Goal: Information Seeking & Learning: Learn about a topic

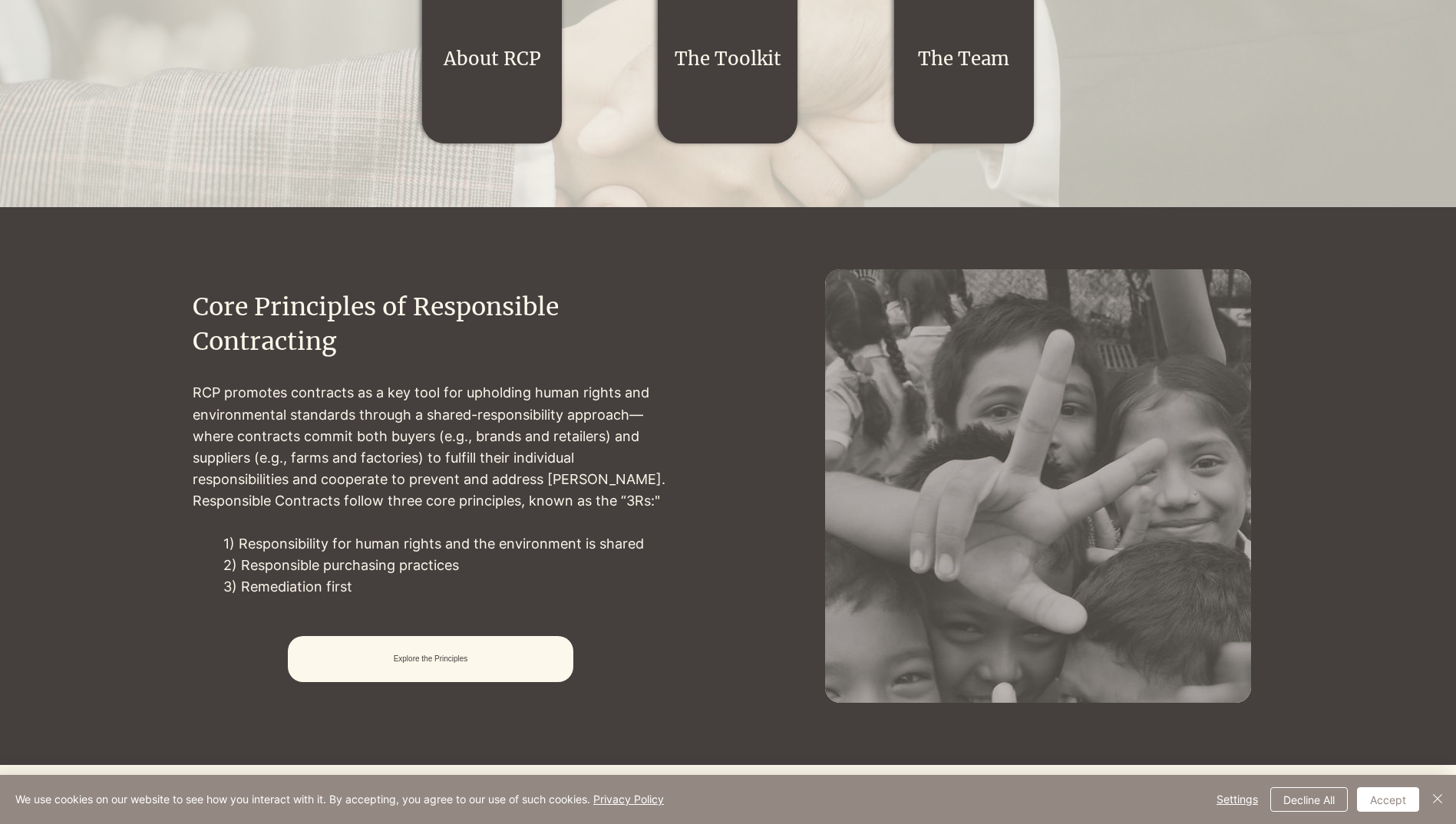
scroll to position [614, 0]
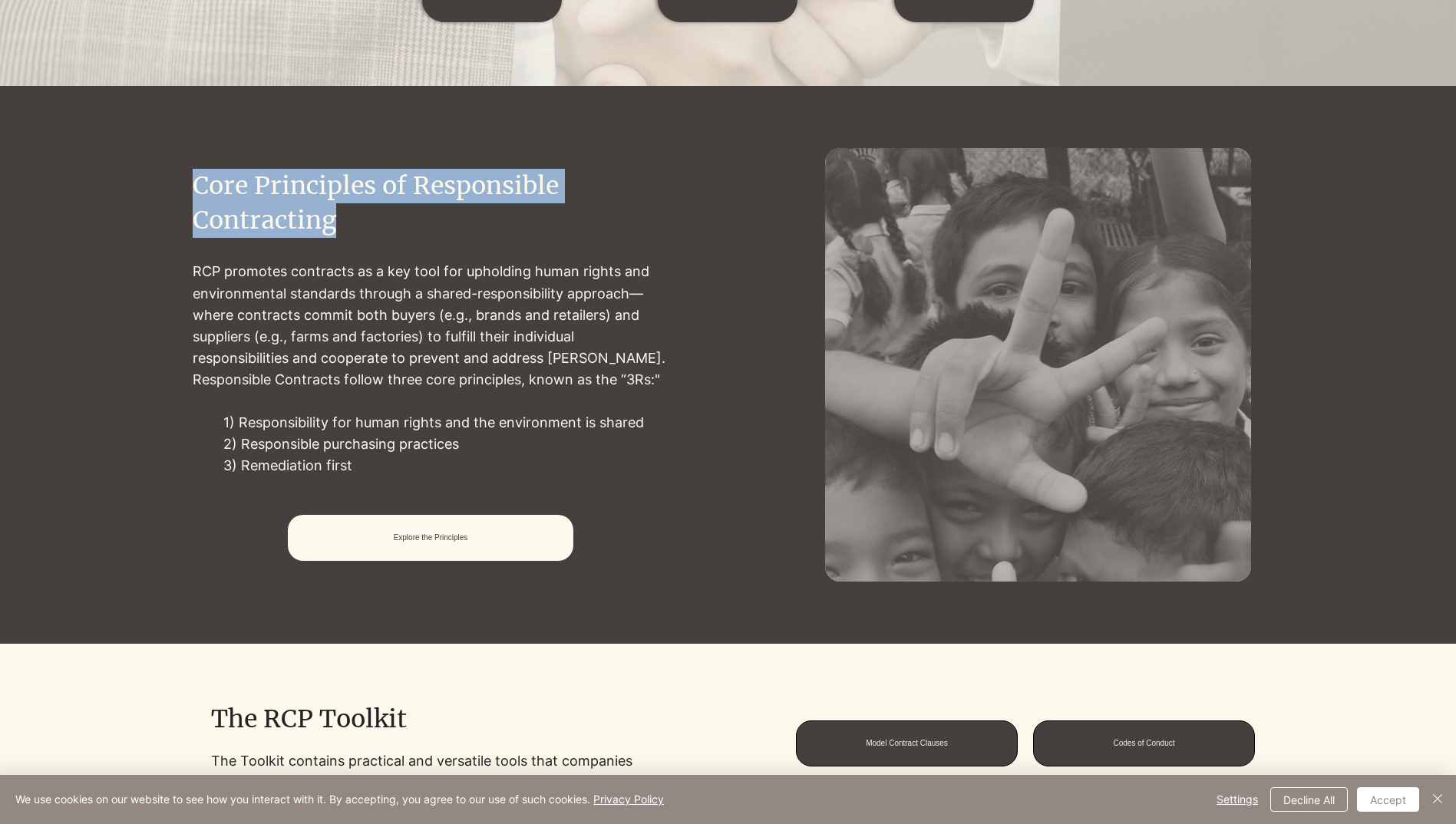
drag, startPoint x: 330, startPoint y: 217, endPoint x: 193, endPoint y: 186, distance: 140.5
click at [193, 186] on h2 "Core Principles of Responsible Contracting" at bounding box center [430, 204] width 476 height 69
drag, startPoint x: 193, startPoint y: 186, endPoint x: 228, endPoint y: 188, distance: 35.1
click at [228, 188] on h2 "Core Principles of Responsible Contracting" at bounding box center [430, 204] width 476 height 69
drag, startPoint x: 190, startPoint y: 271, endPoint x: 392, endPoint y: 275, distance: 202.0
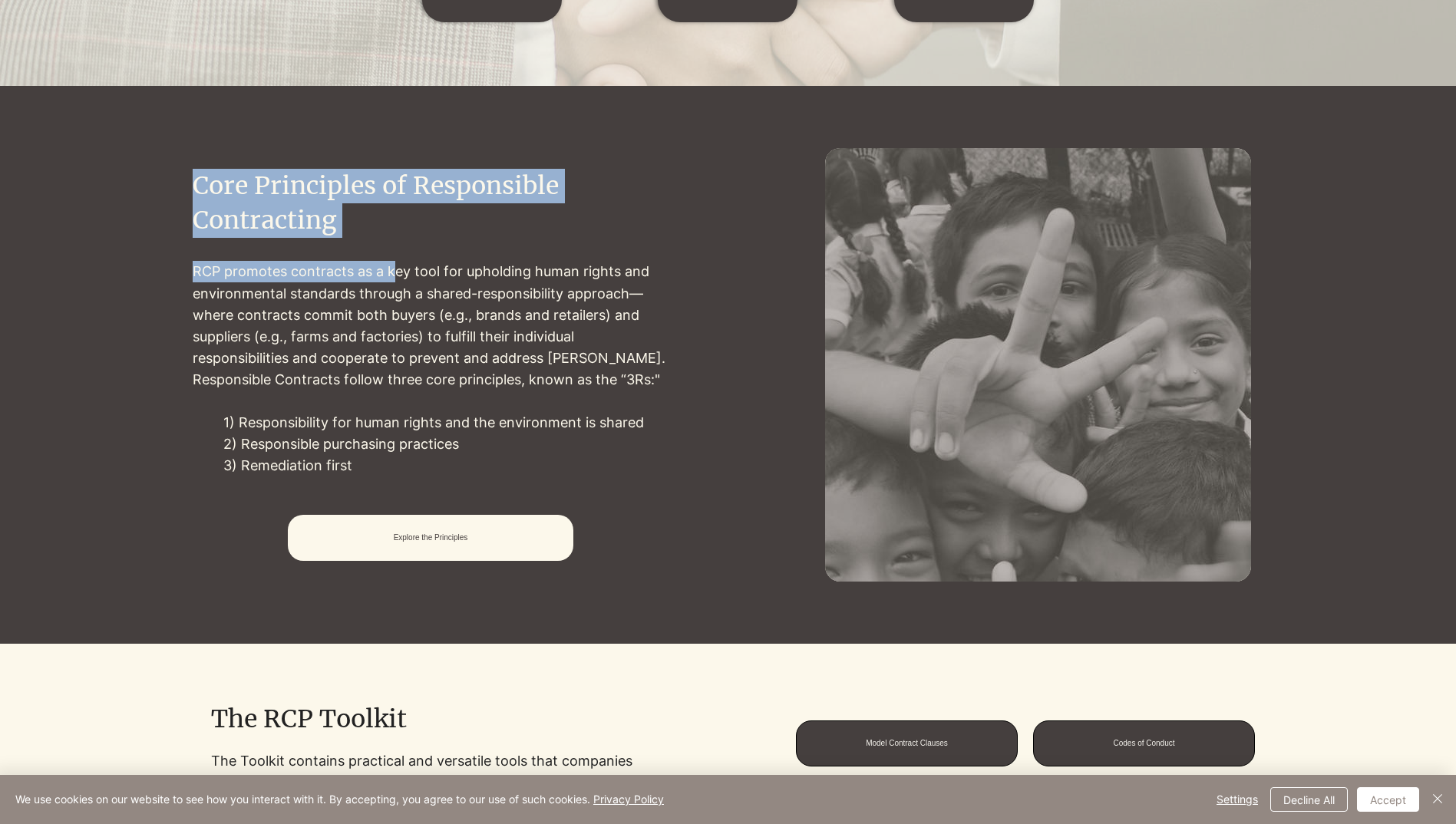
click at [392, 275] on div "Core Principles of Responsible Contracting RCP promotes contracts as a key tool…" at bounding box center [431, 365] width 595 height 558
drag, startPoint x: 392, startPoint y: 275, endPoint x: 349, endPoint y: 275, distance: 43.0
click at [349, 275] on p "RCP promotes contracts as a key tool for upholding human rights and environment…" at bounding box center [430, 325] width 476 height 129
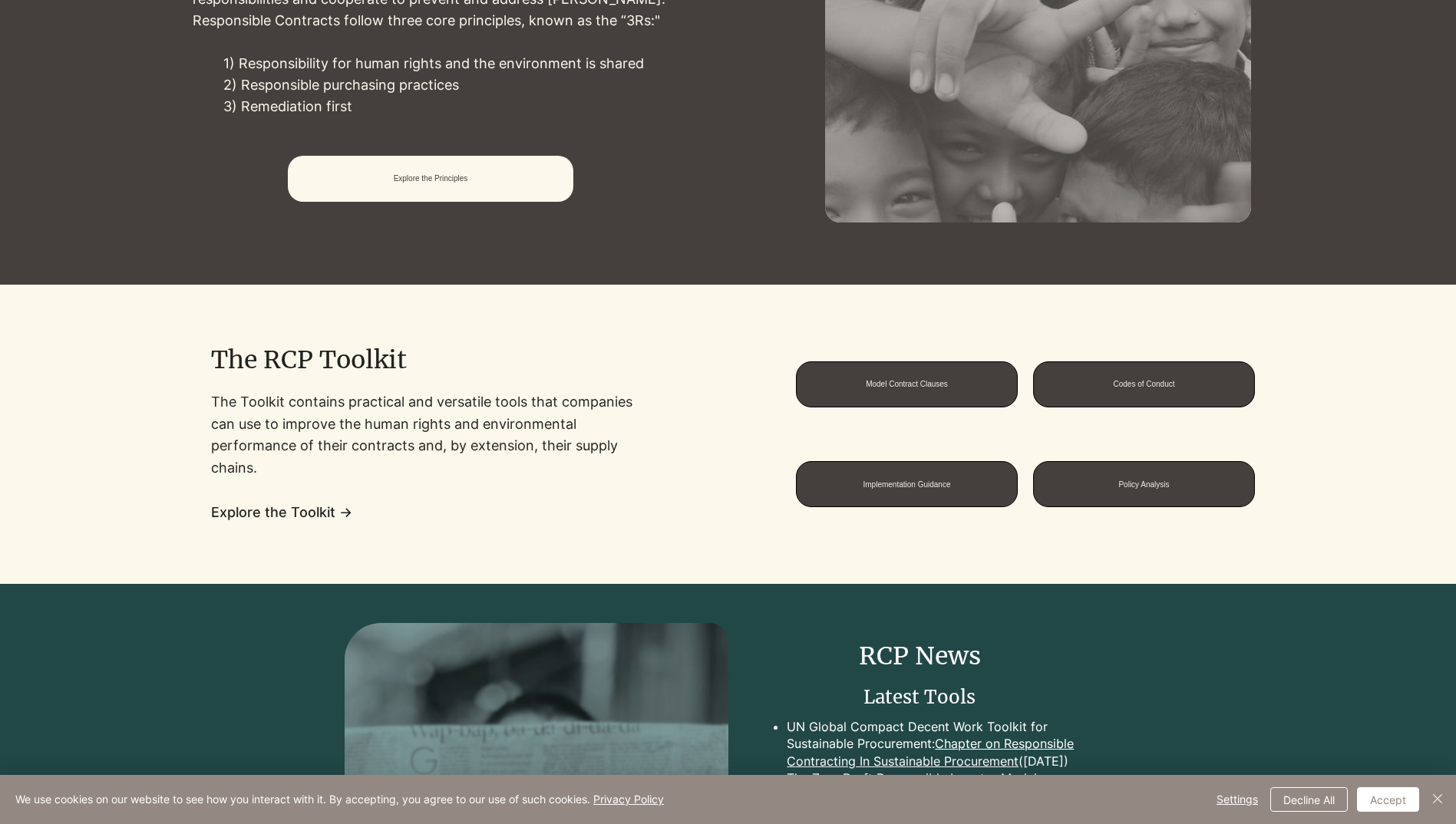
scroll to position [997, 0]
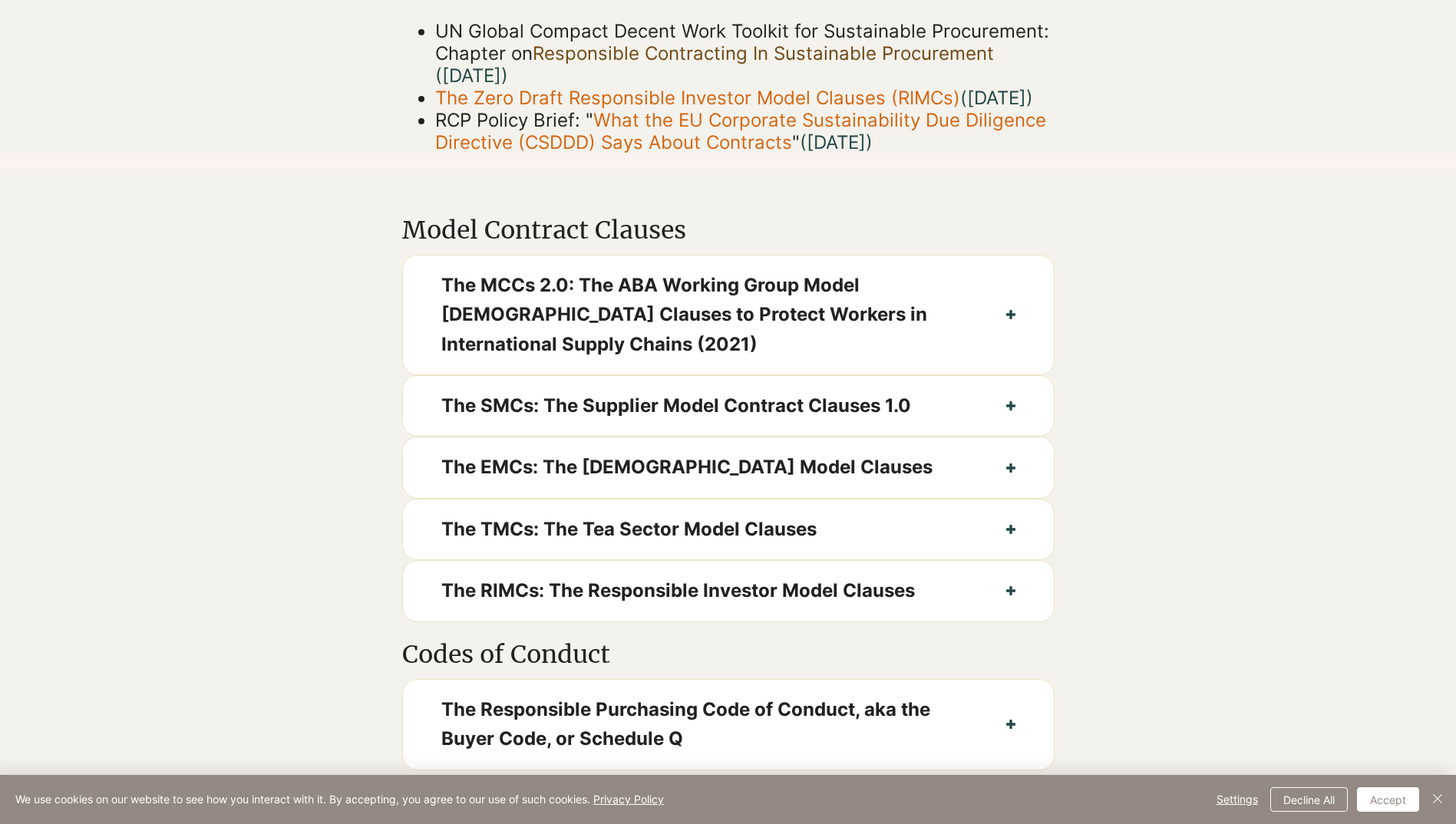
scroll to position [614, 0]
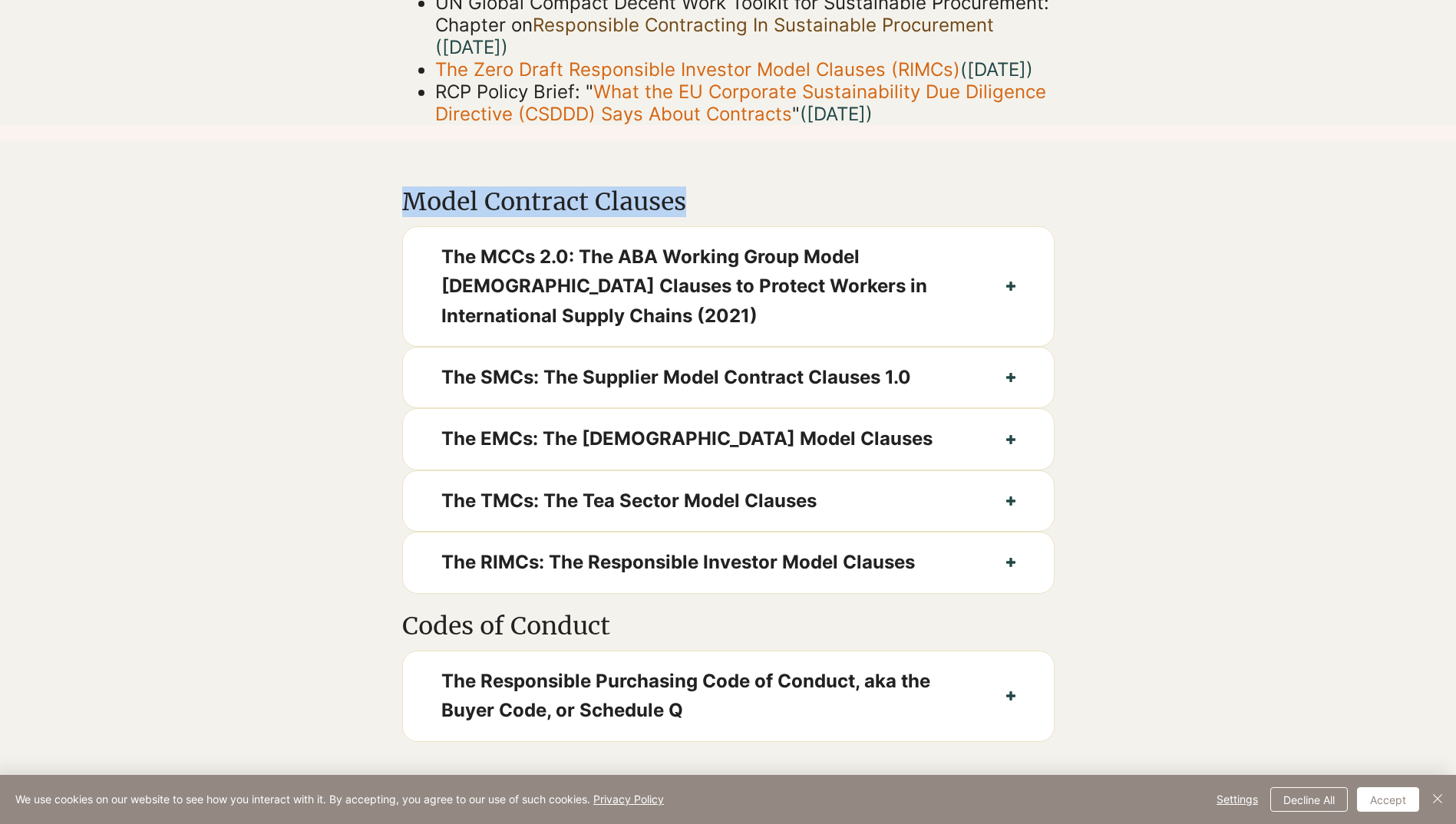
drag, startPoint x: 693, startPoint y: 224, endPoint x: 397, endPoint y: 226, distance: 296.0
click at [397, 226] on section "Model Contract Clauses The MCCs 2.0: The ABA Working Group Model Contract Claus…" at bounding box center [728, 371] width 1456 height 462
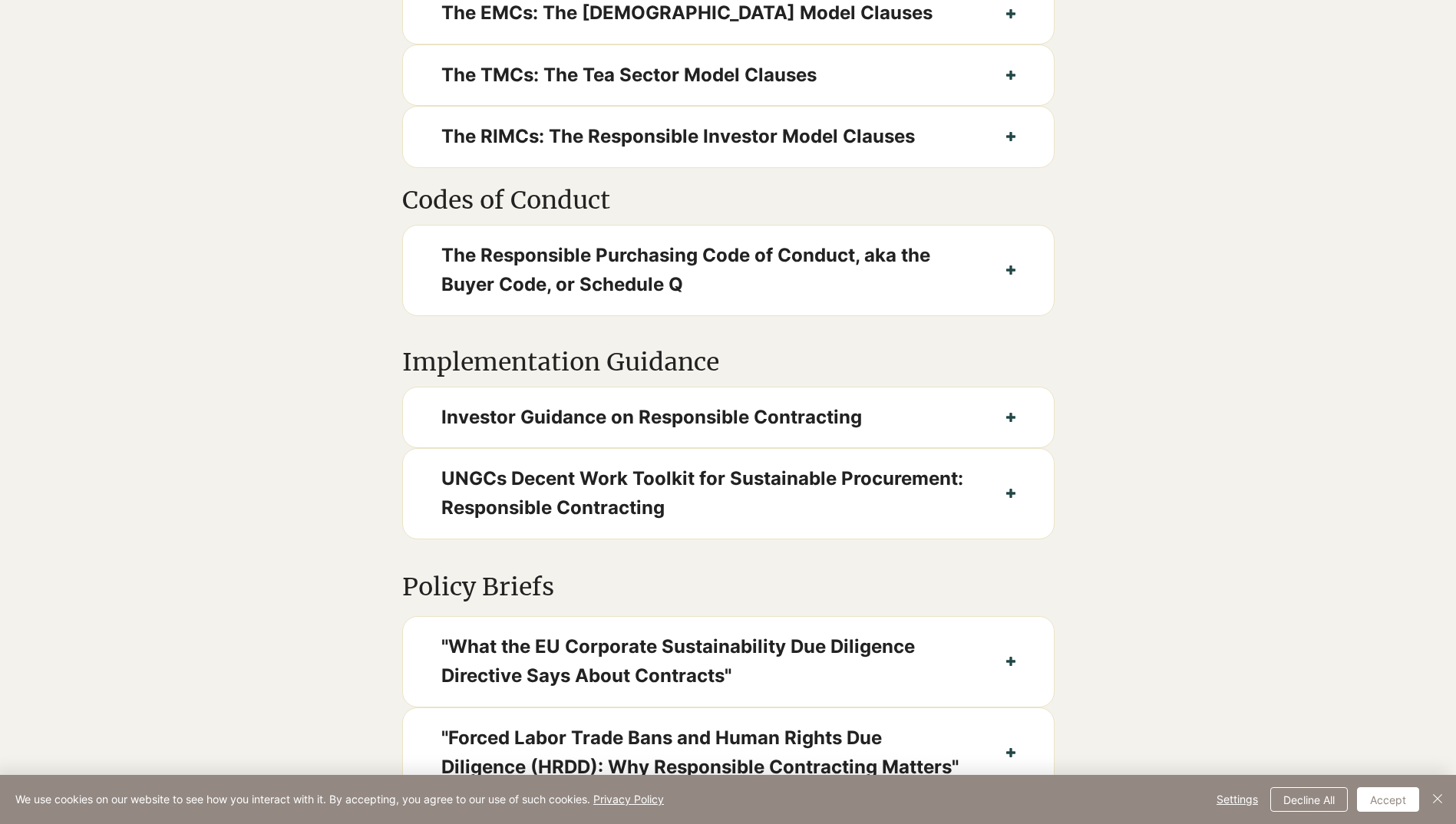
scroll to position [1075, 0]
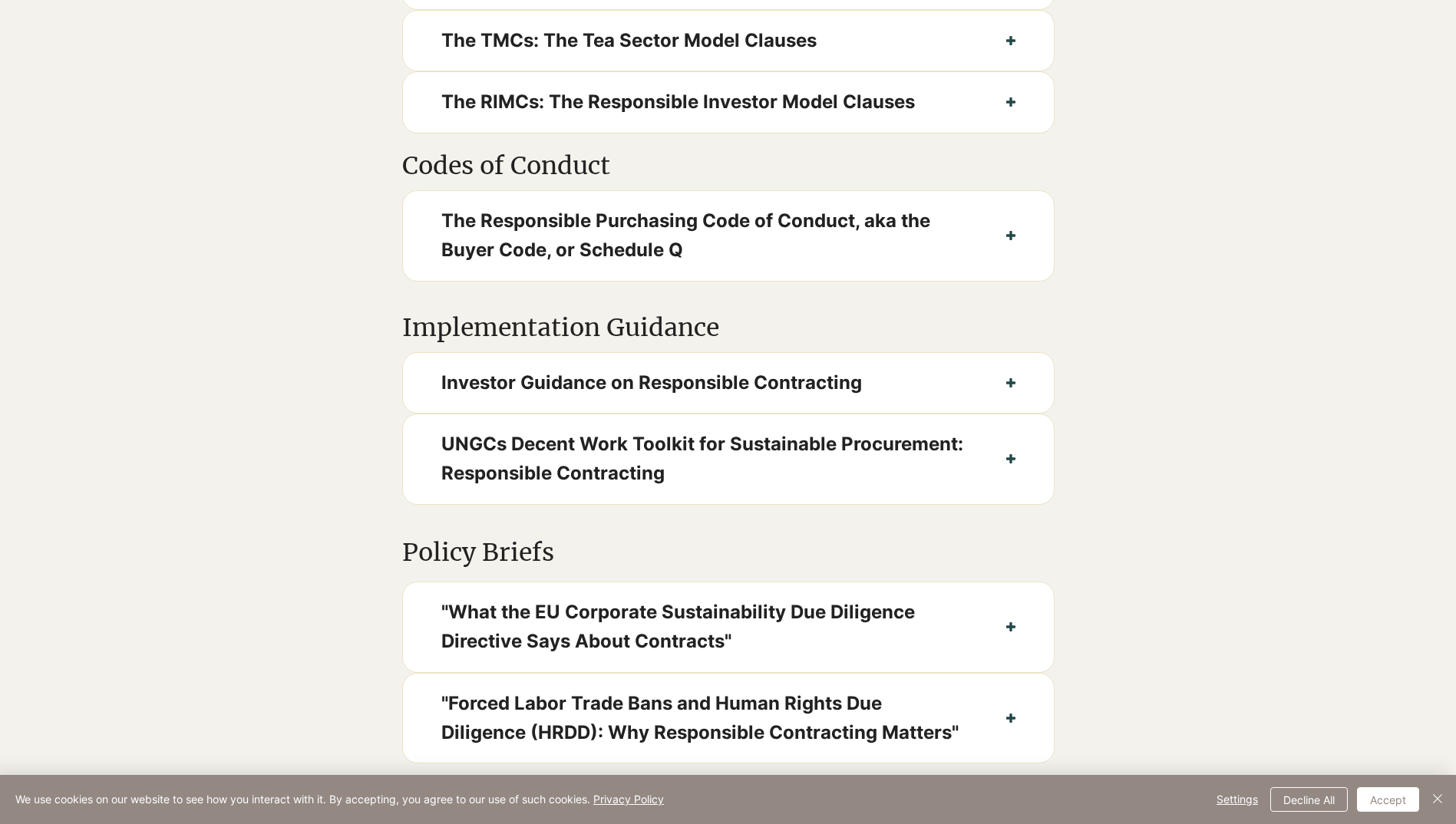
click at [386, 336] on div at bounding box center [728, 416] width 1456 height 225
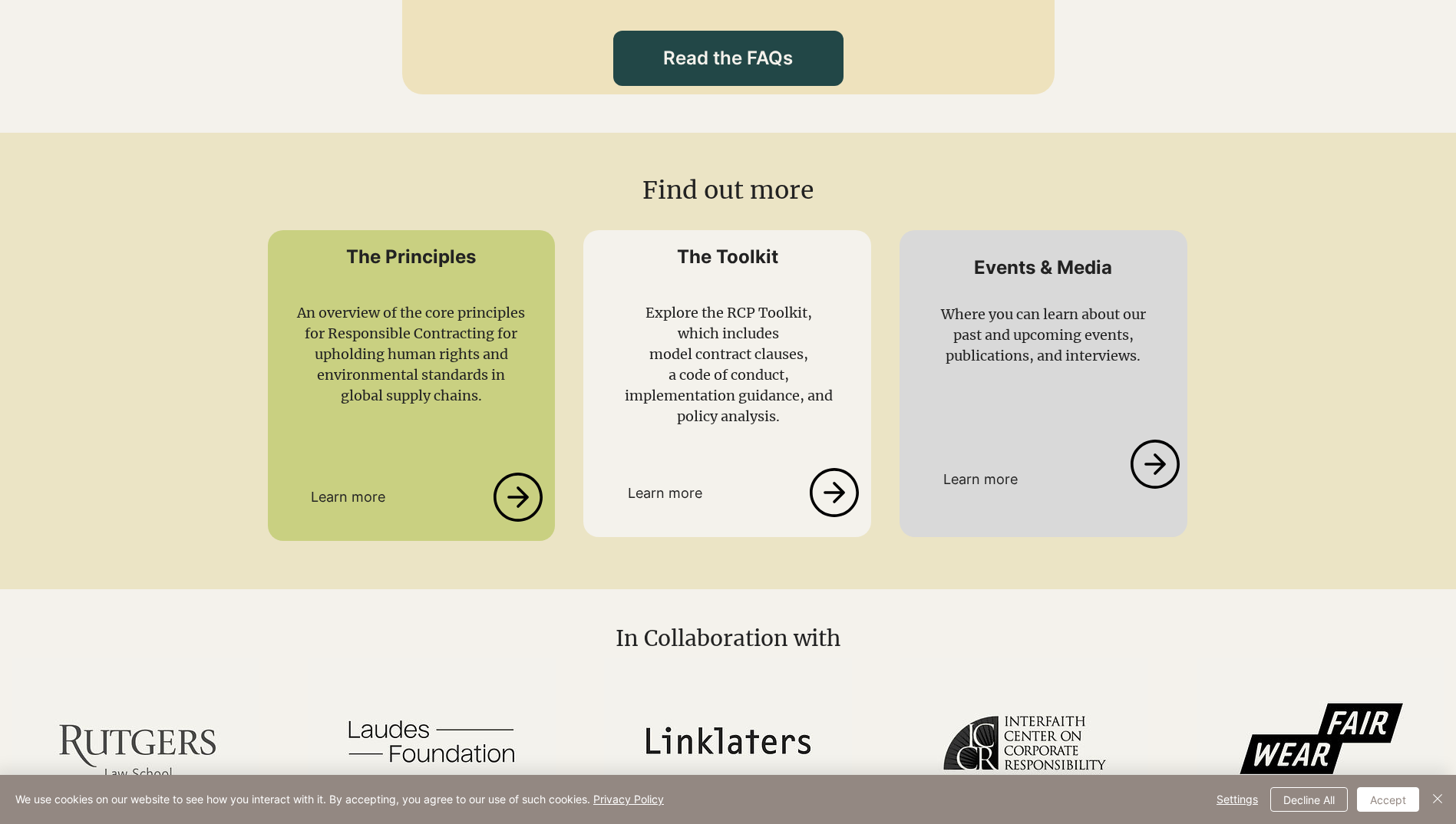
scroll to position [2072, 0]
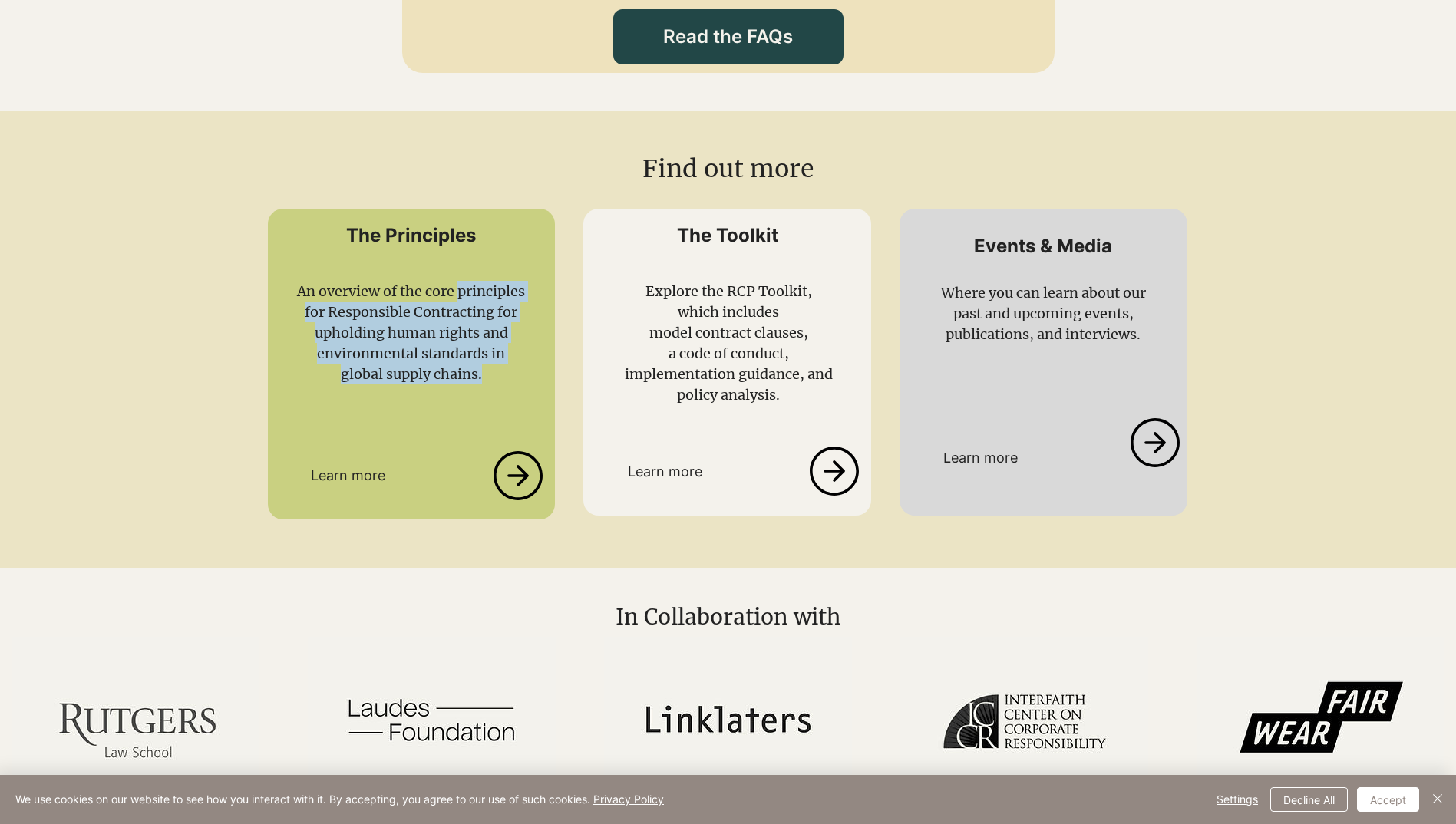
drag, startPoint x: 322, startPoint y: 337, endPoint x: 446, endPoint y: 416, distance: 147.0
click at [446, 384] on p "An overview of the core principles for Responsible Contracting for upholding hu…" at bounding box center [412, 333] width 230 height 104
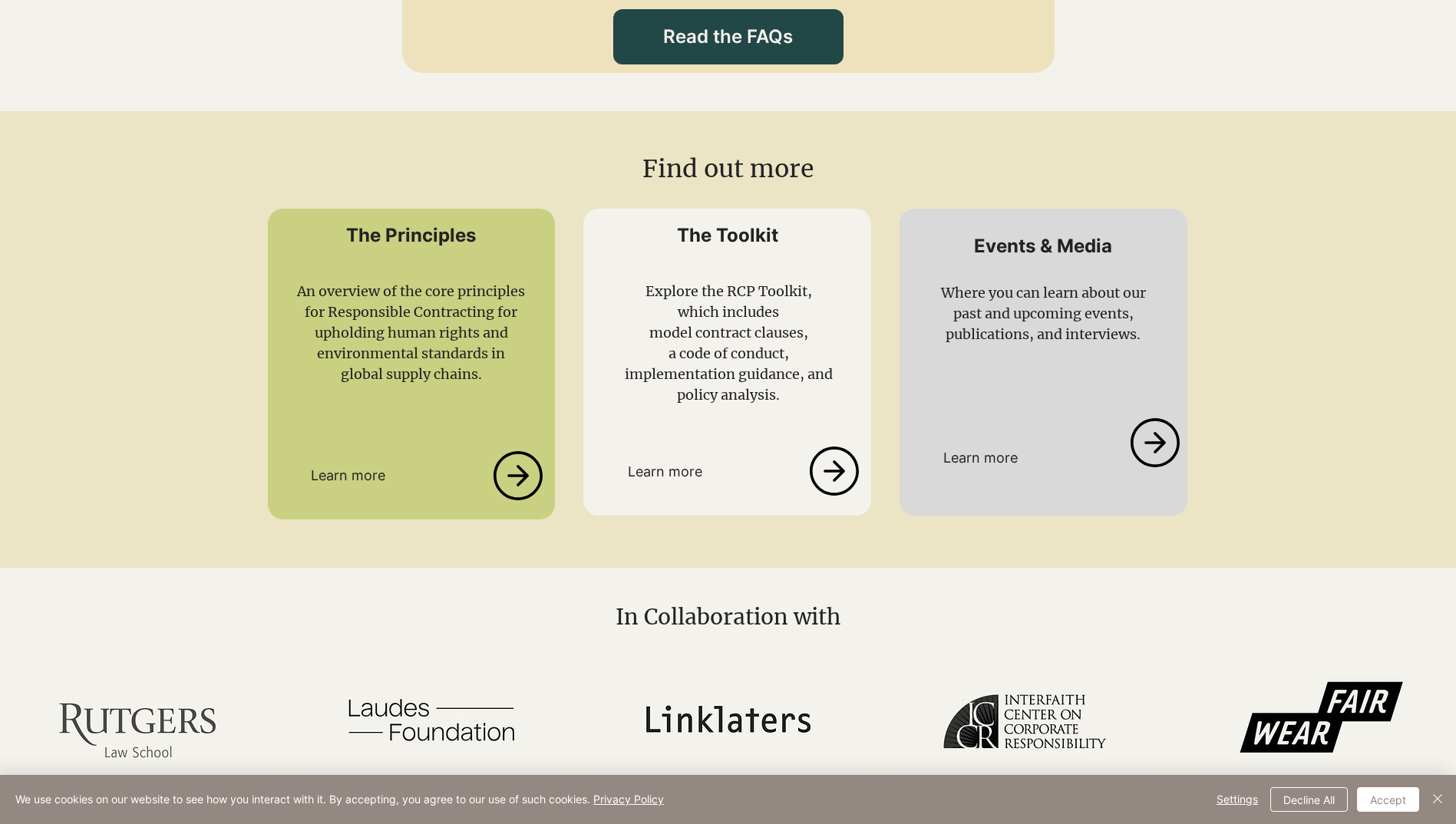
drag, startPoint x: 446, startPoint y: 416, endPoint x: 232, endPoint y: 187, distance: 313.4
click at [247, 183] on div at bounding box center [728, 339] width 1456 height 456
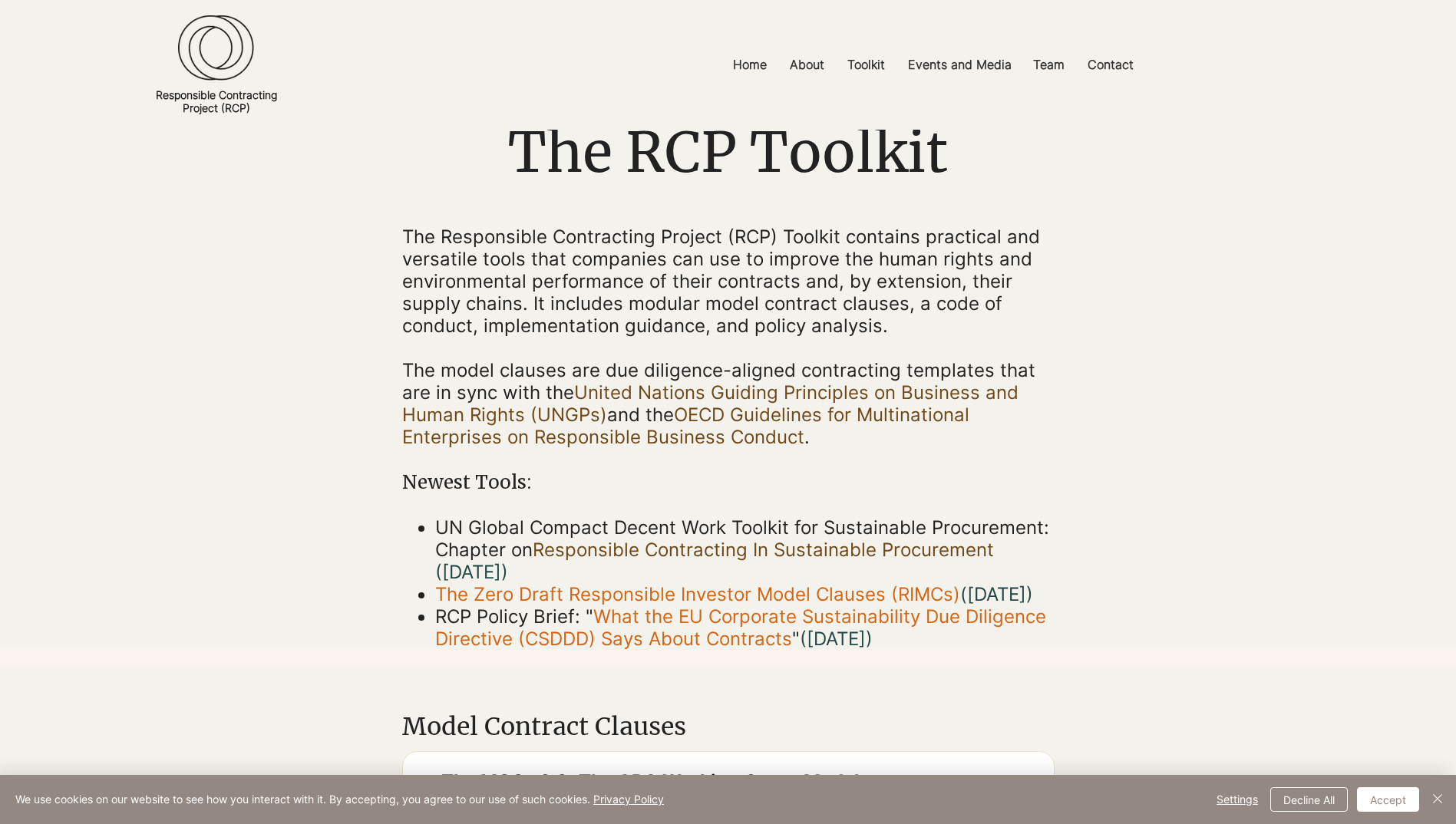
scroll to position [0, 0]
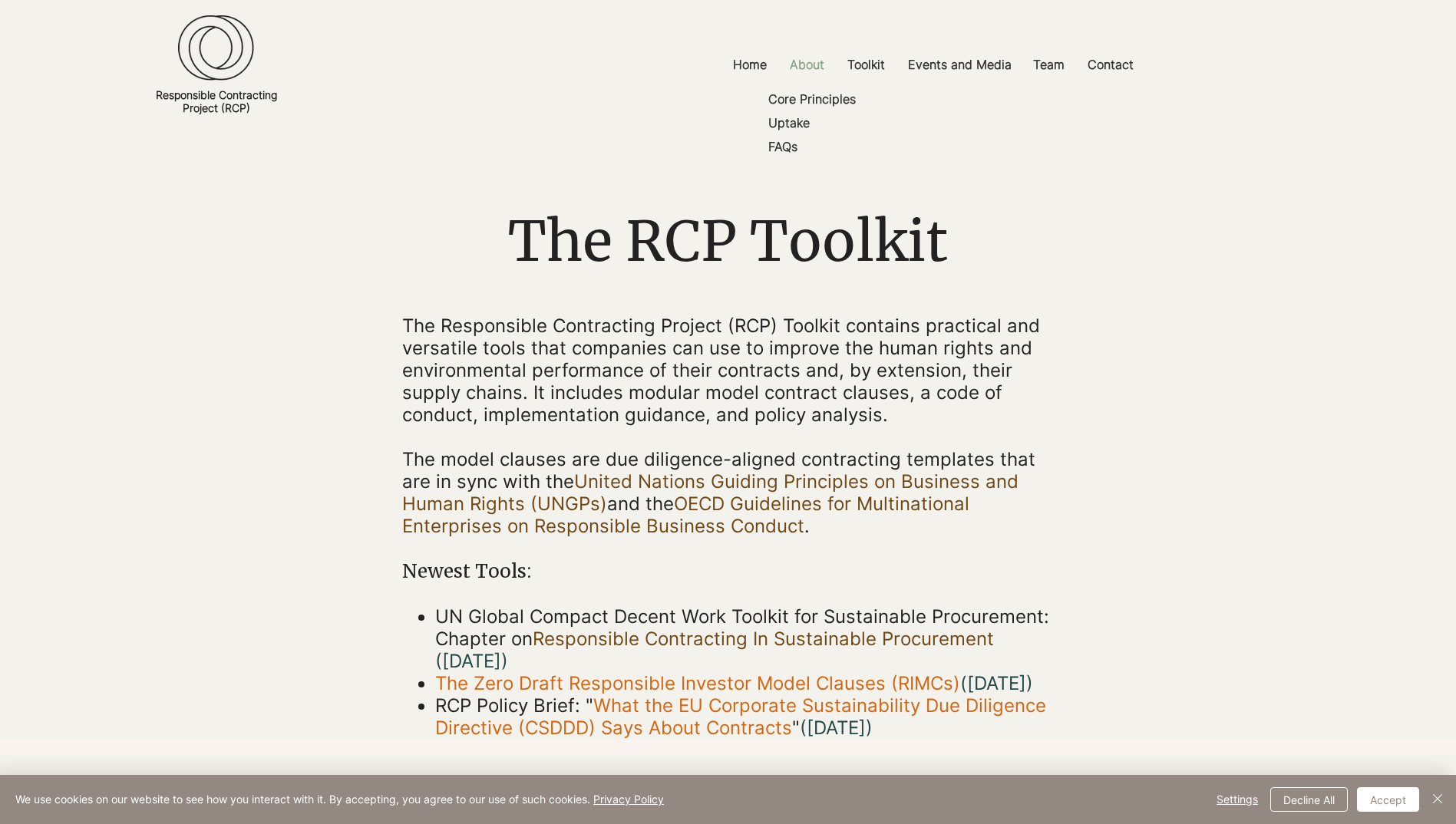
click at [803, 63] on p "About" at bounding box center [807, 64] width 50 height 35
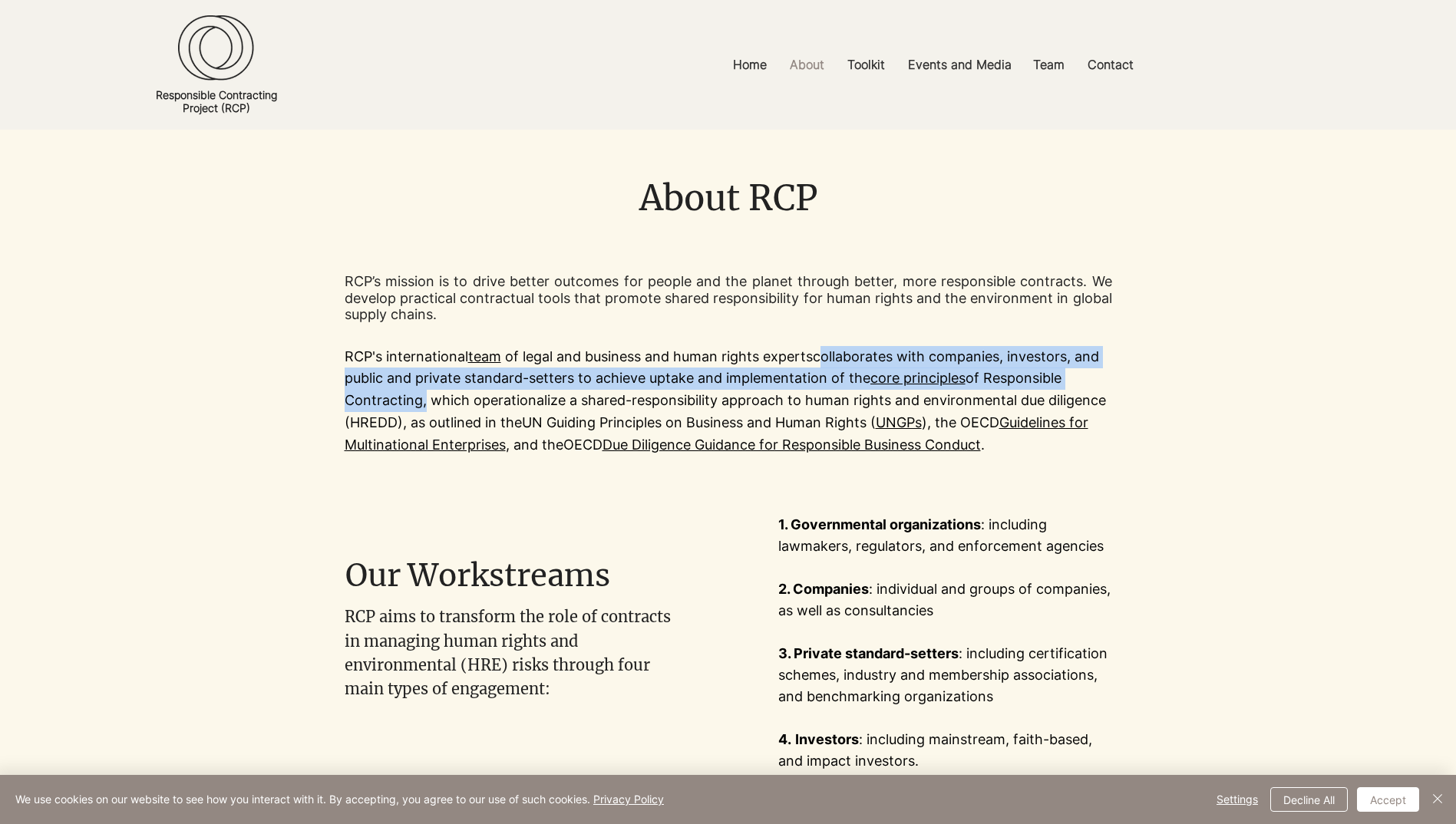
drag, startPoint x: 819, startPoint y: 356, endPoint x: 417, endPoint y: 396, distance: 404.0
click at [417, 396] on p "RCP's international team of legal and business and human rights experts collabo…" at bounding box center [728, 401] width 768 height 110
copy p "collaborates with companies, investors, and public and private standard-setters…"
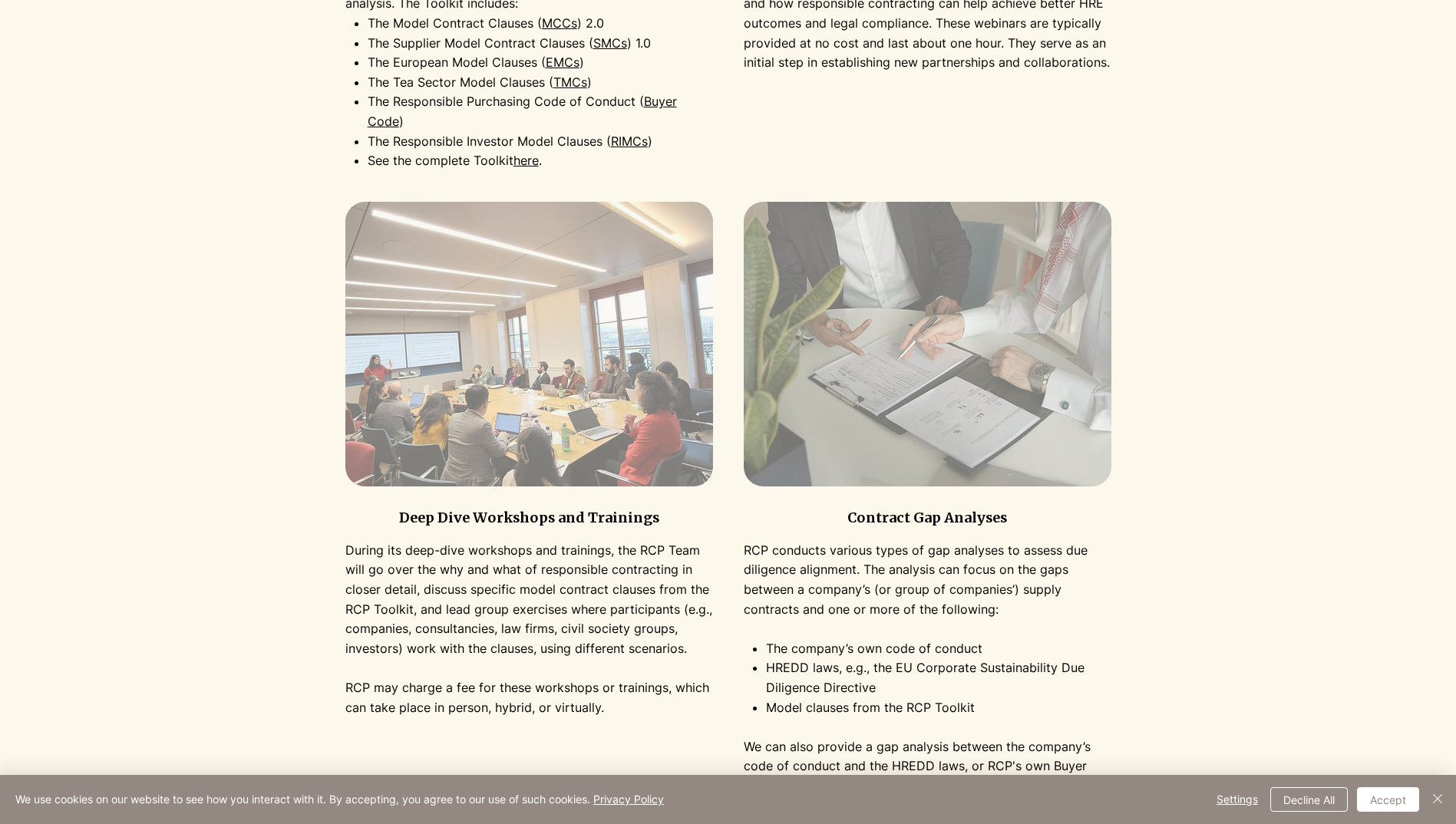
scroll to position [1305, 0]
drag, startPoint x: 851, startPoint y: 516, endPoint x: 1012, endPoint y: 516, distance: 161.0
click at [1012, 516] on h3 "Contract Gap Analyses" at bounding box center [927, 516] width 367 height 18
copy h3 "Contract Gap Analyses"
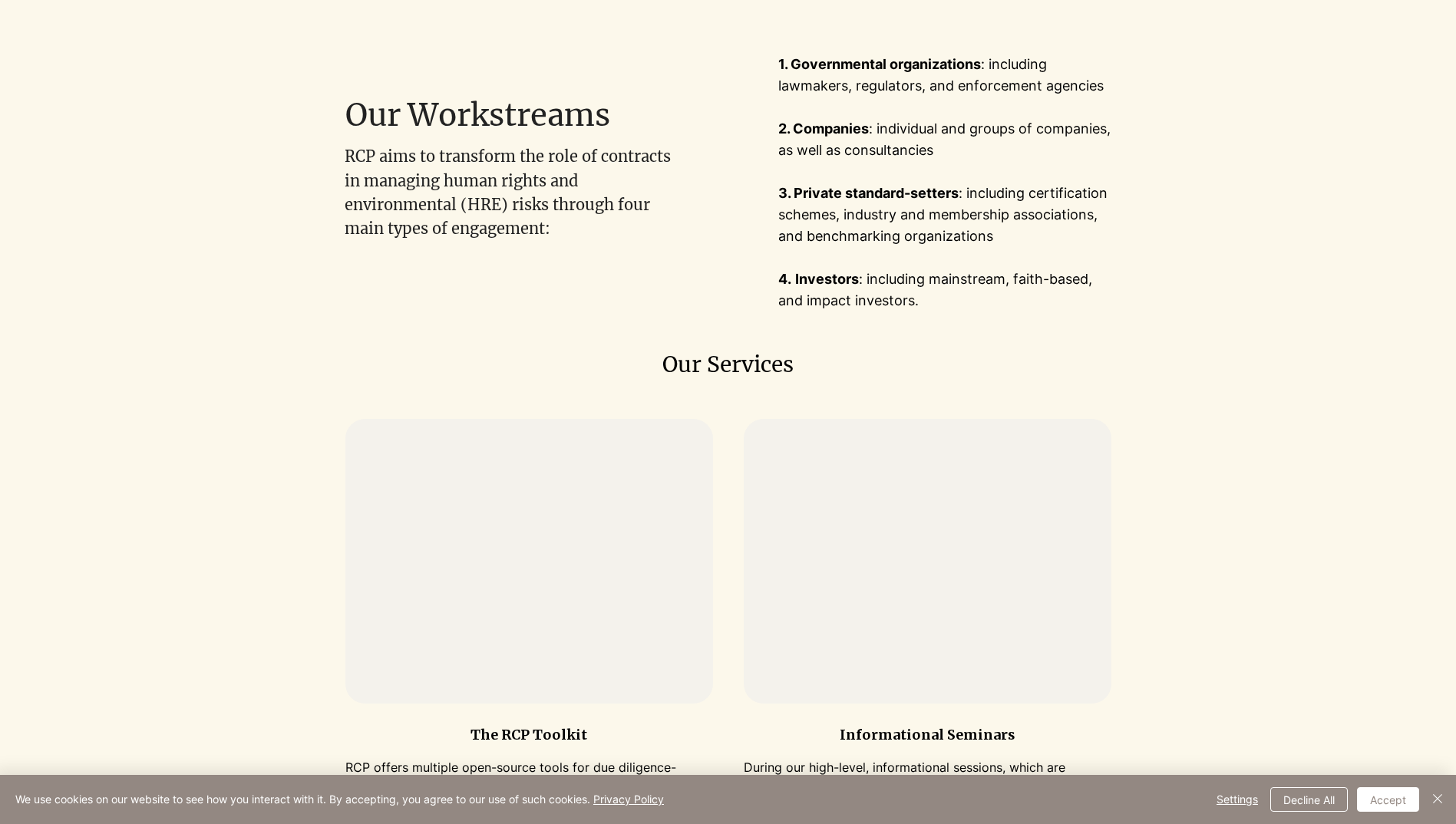
scroll to position [0, 0]
